Goal: Information Seeking & Learning: Find specific fact

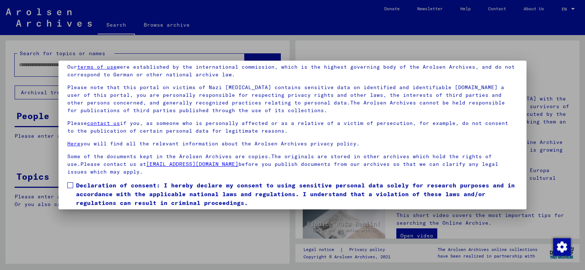
scroll to position [54, 0]
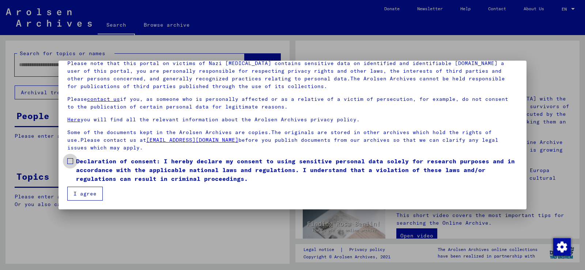
click at [69, 159] on span at bounding box center [70, 161] width 6 height 6
click at [82, 195] on button "I agree" at bounding box center [84, 194] width 35 height 14
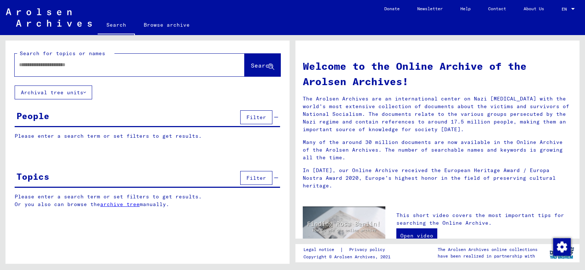
click at [105, 65] on input "text" at bounding box center [121, 65] width 204 height 8
type input "********"
click at [253, 67] on span "Search" at bounding box center [262, 65] width 22 height 7
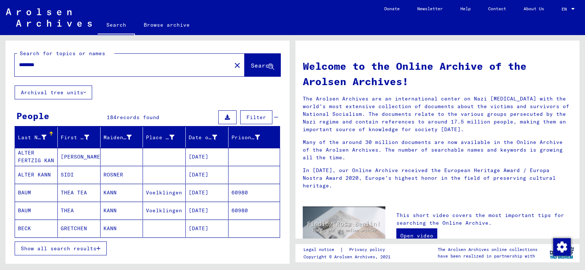
click at [97, 248] on icon "button" at bounding box center [99, 248] width 4 height 5
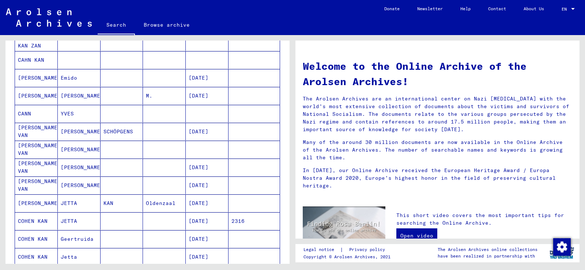
scroll to position [245, 0]
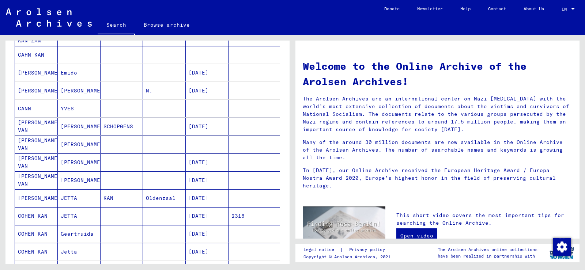
click at [33, 145] on mat-cell "[PERSON_NAME] VAN" at bounding box center [36, 145] width 43 height 18
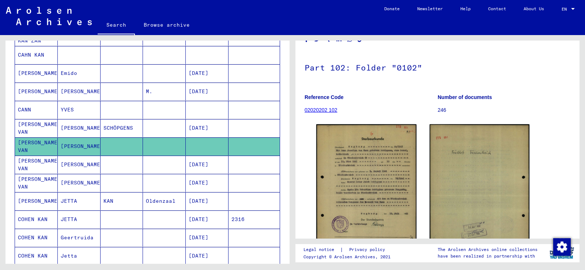
scroll to position [79, 0]
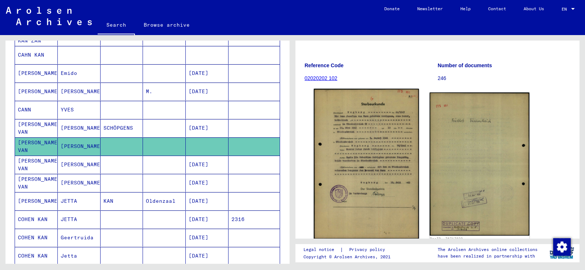
click at [354, 146] on img at bounding box center [366, 164] width 105 height 150
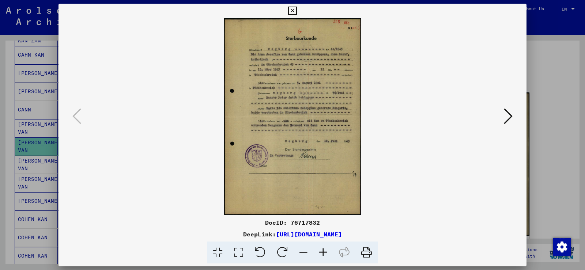
click at [324, 250] on icon at bounding box center [323, 253] width 20 height 22
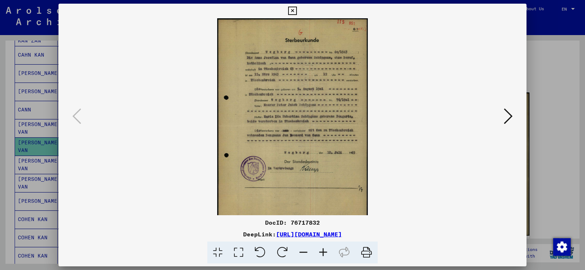
click at [324, 250] on icon at bounding box center [323, 253] width 20 height 22
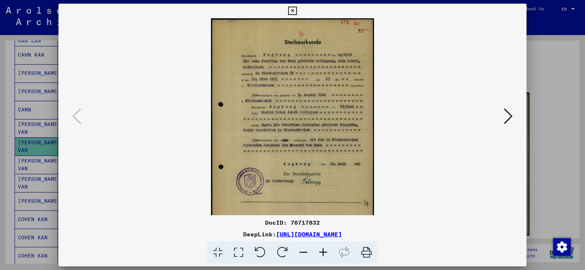
click at [324, 250] on icon at bounding box center [323, 253] width 20 height 22
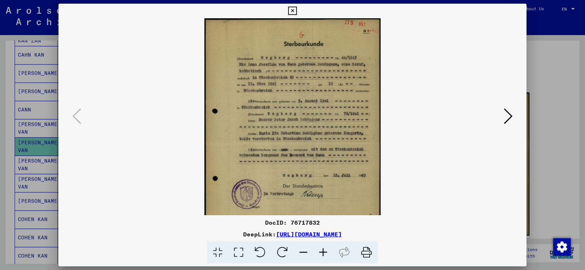
click at [324, 250] on icon at bounding box center [323, 253] width 20 height 22
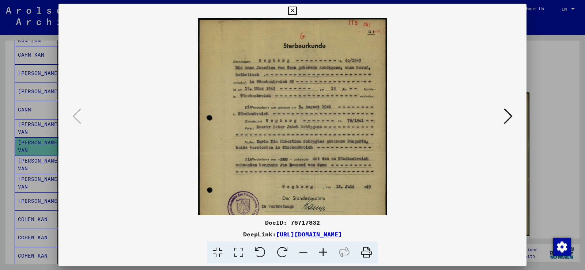
click at [324, 250] on icon at bounding box center [323, 253] width 20 height 22
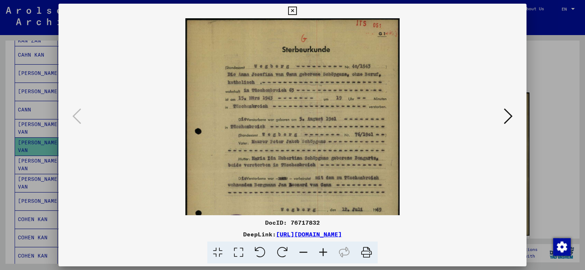
click at [324, 250] on icon at bounding box center [323, 253] width 20 height 22
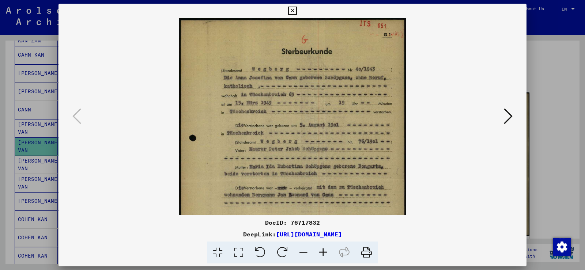
click at [324, 250] on icon at bounding box center [323, 253] width 20 height 22
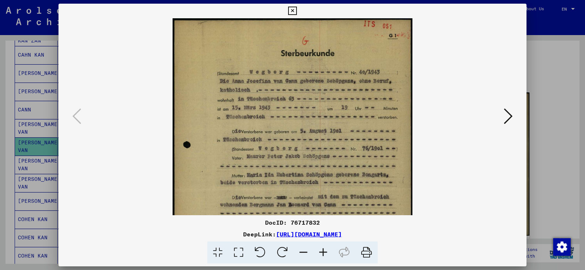
click at [324, 250] on icon at bounding box center [323, 253] width 20 height 22
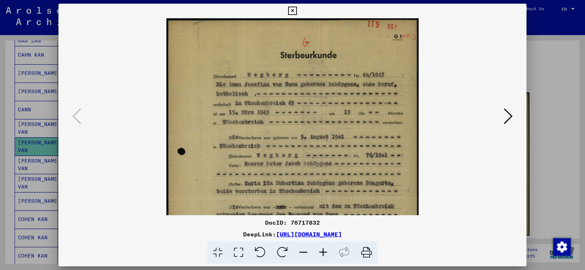
click at [324, 250] on icon at bounding box center [323, 253] width 20 height 22
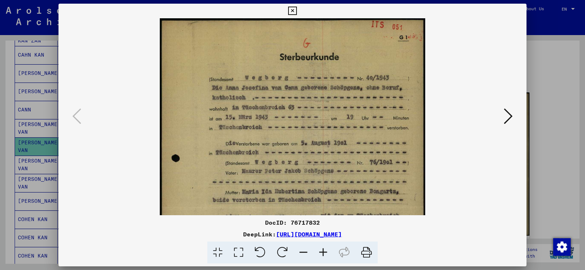
click at [324, 250] on icon at bounding box center [323, 253] width 20 height 22
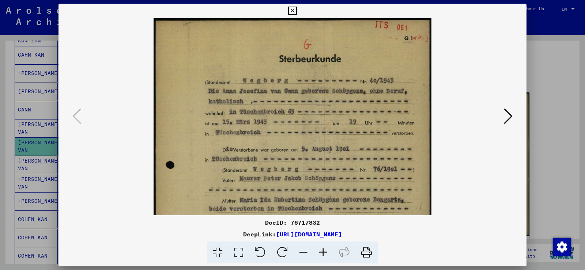
click at [324, 250] on icon at bounding box center [323, 253] width 20 height 22
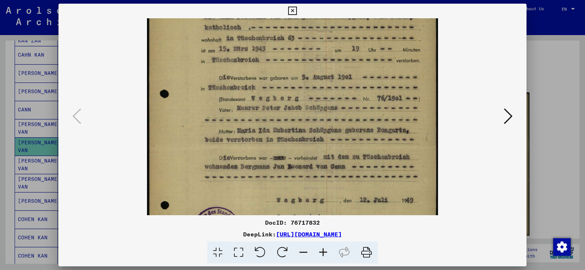
scroll to position [79, 0]
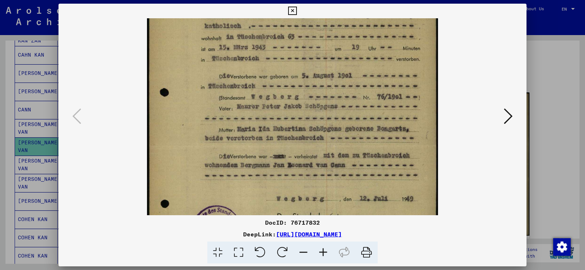
drag, startPoint x: 416, startPoint y: 141, endPoint x: 424, endPoint y: 61, distance: 79.7
click at [424, 61] on img at bounding box center [292, 147] width 291 height 416
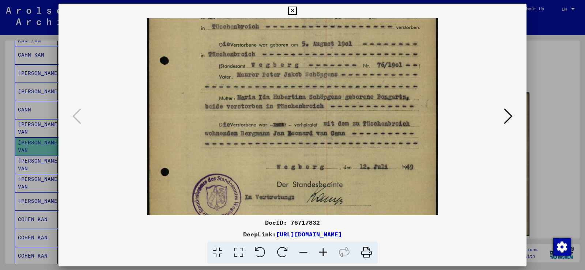
scroll to position [85, 0]
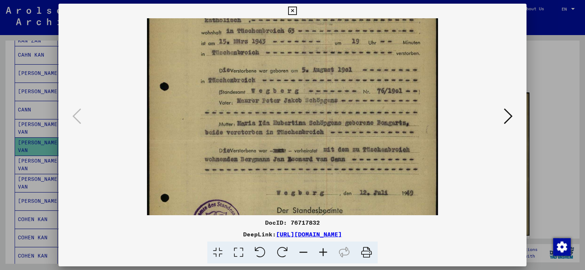
drag, startPoint x: 306, startPoint y: 166, endPoint x: 311, endPoint y: 160, distance: 8.0
click at [311, 160] on img at bounding box center [292, 141] width 291 height 416
click at [293, 10] on icon at bounding box center [292, 11] width 8 height 9
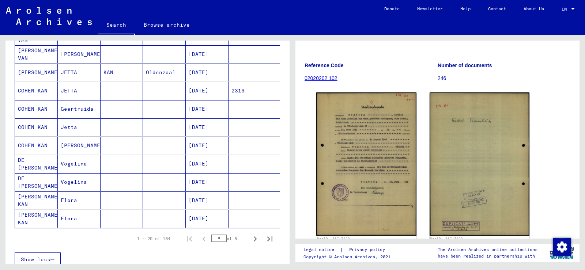
scroll to position [381, 0]
